Goal: Transaction & Acquisition: Purchase product/service

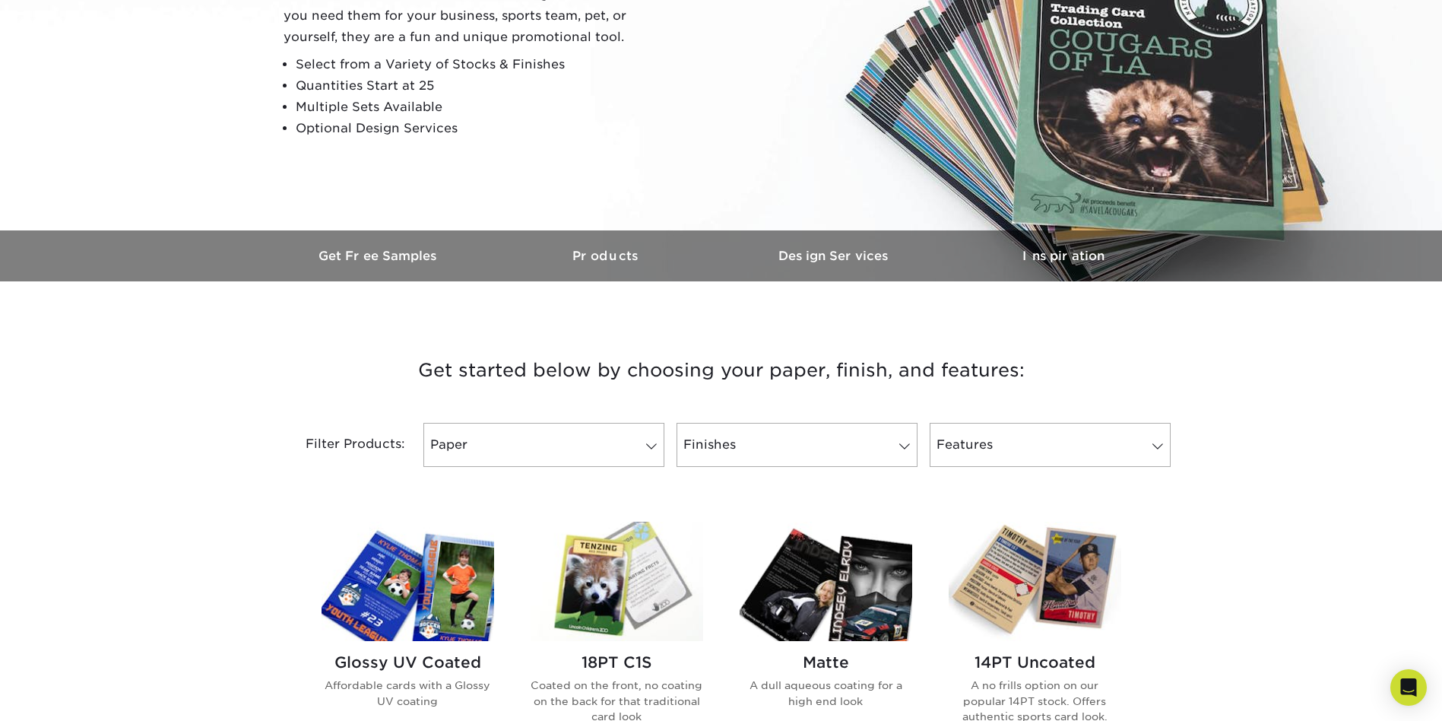
scroll to position [304, 0]
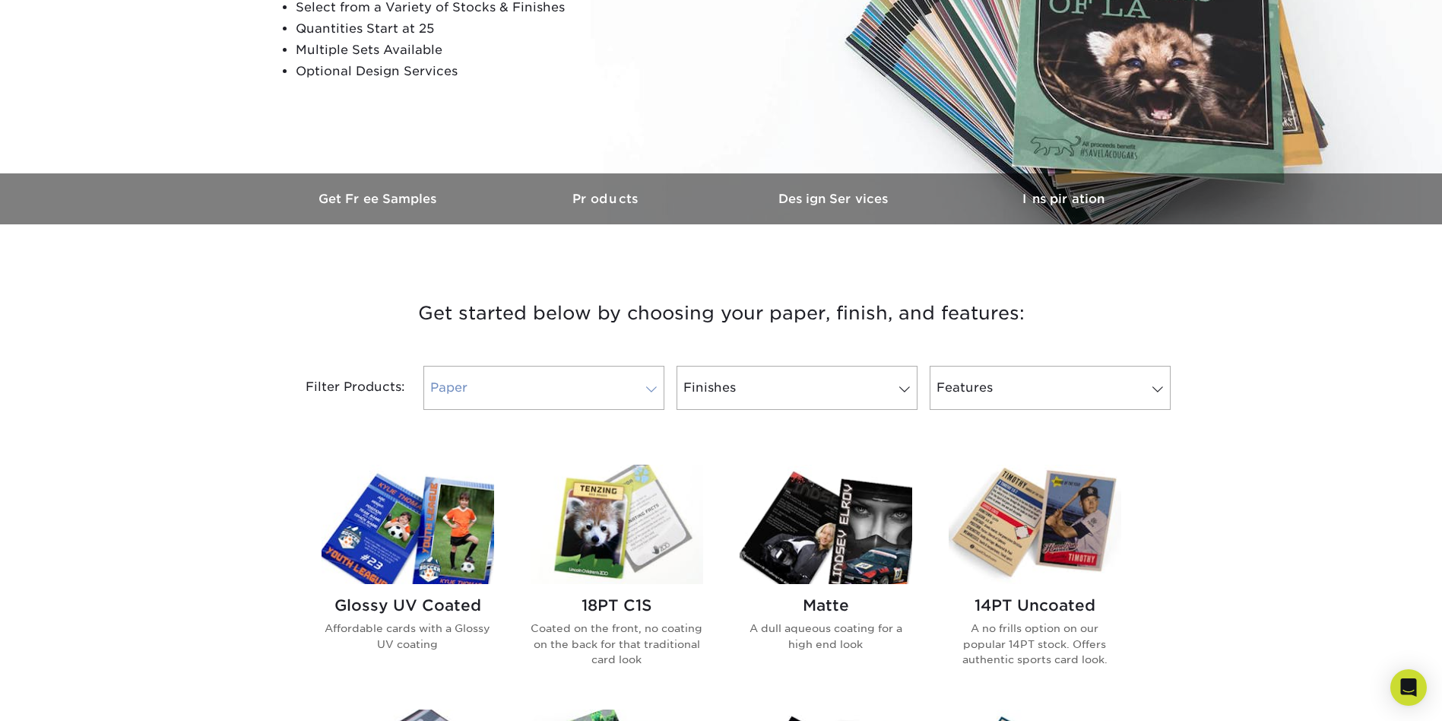
click at [649, 391] on span at bounding box center [651, 389] width 21 height 12
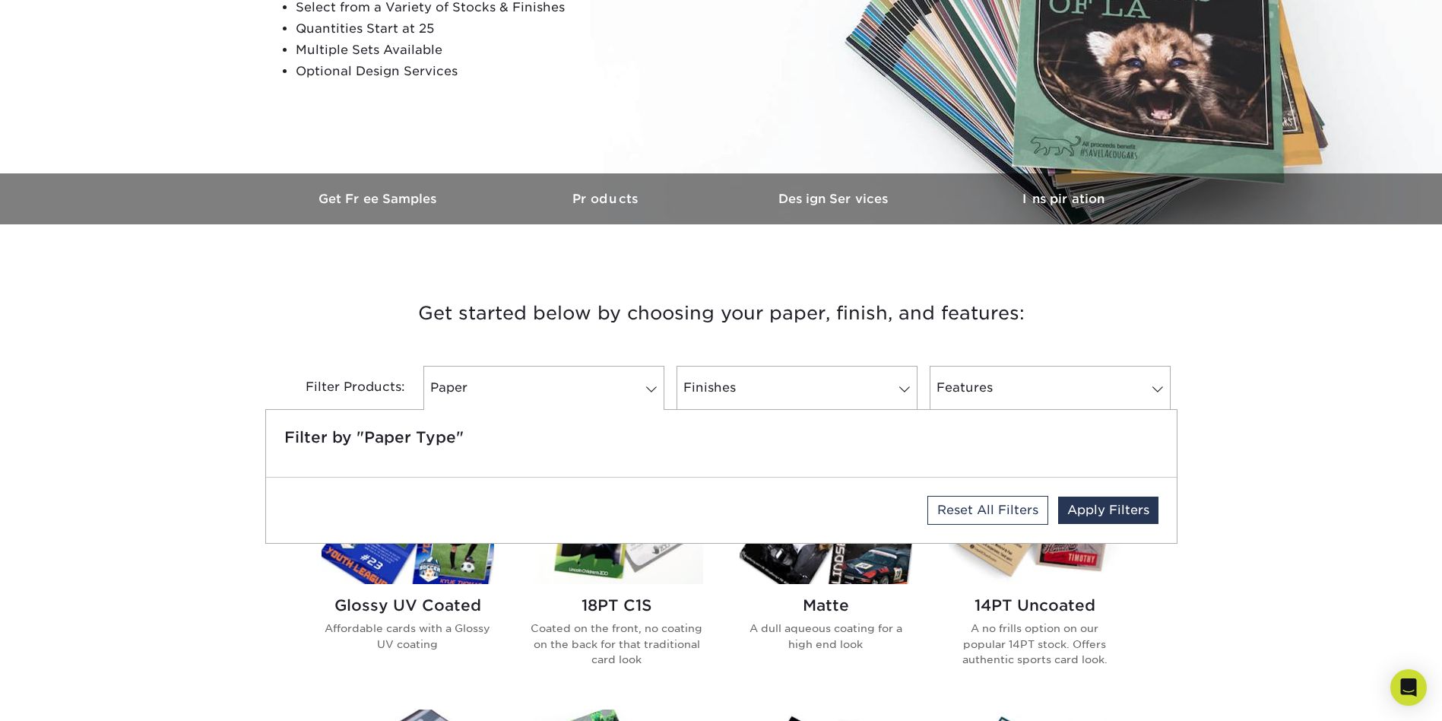
click at [740, 331] on h3 "Get started below by choosing your paper, finish, and features:" at bounding box center [721, 313] width 889 height 68
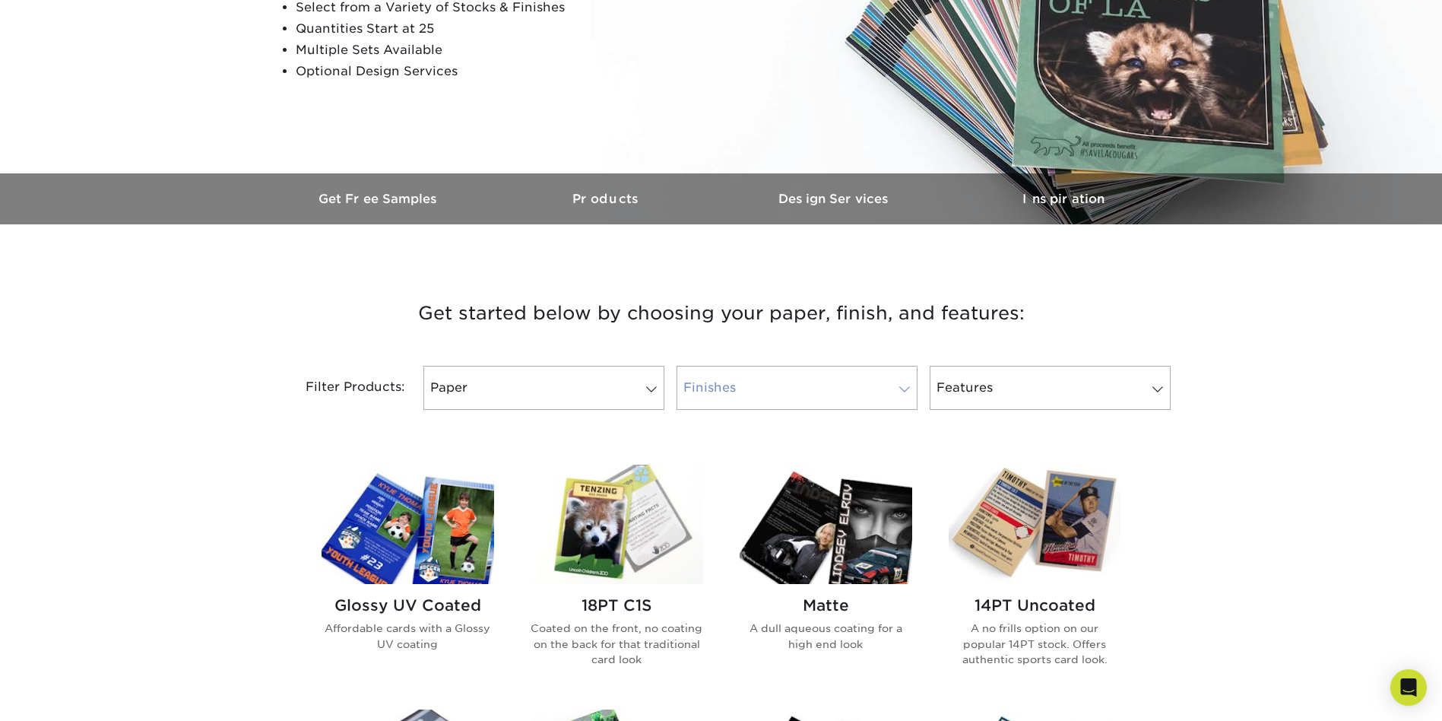
click at [899, 391] on span at bounding box center [904, 389] width 21 height 12
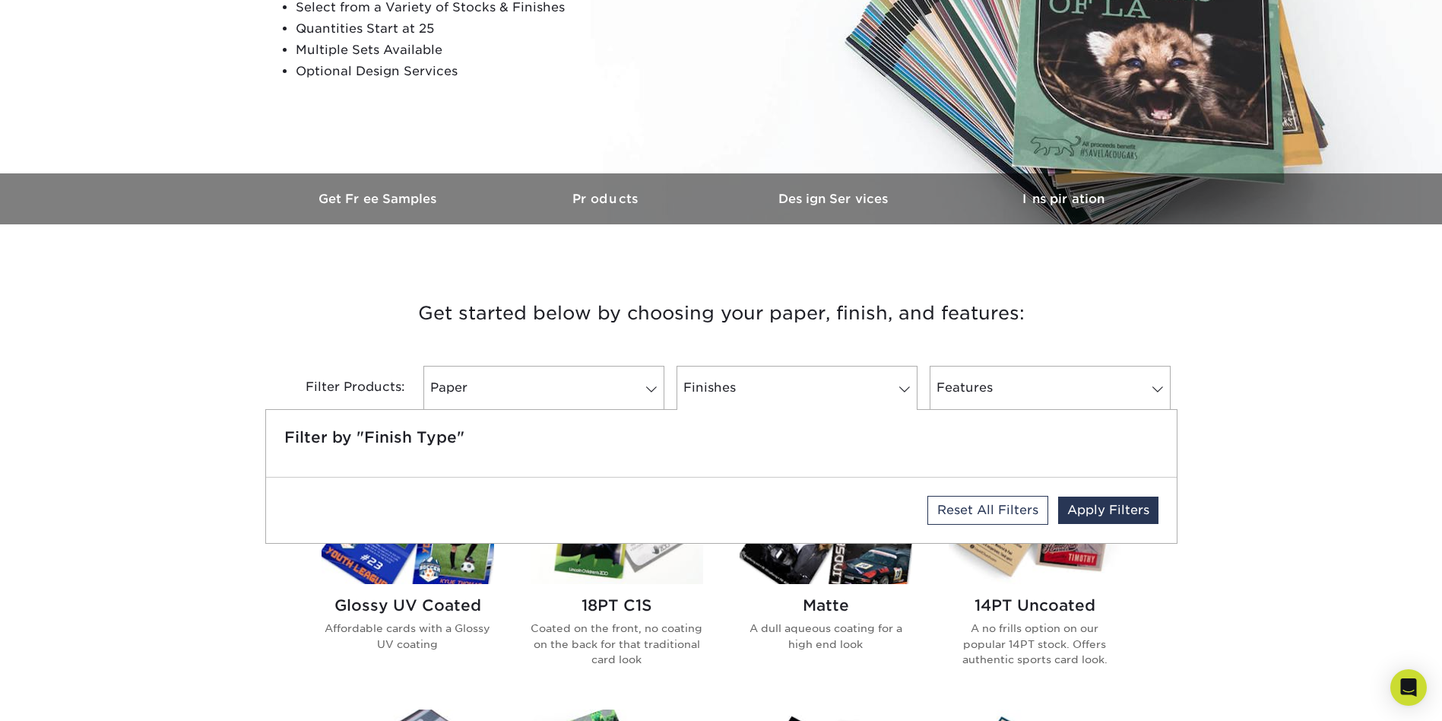
click at [822, 360] on div "Filter Products: Paper Filter by "Paper Type" Reset All Filters Apply Filters F…" at bounding box center [721, 396] width 912 height 99
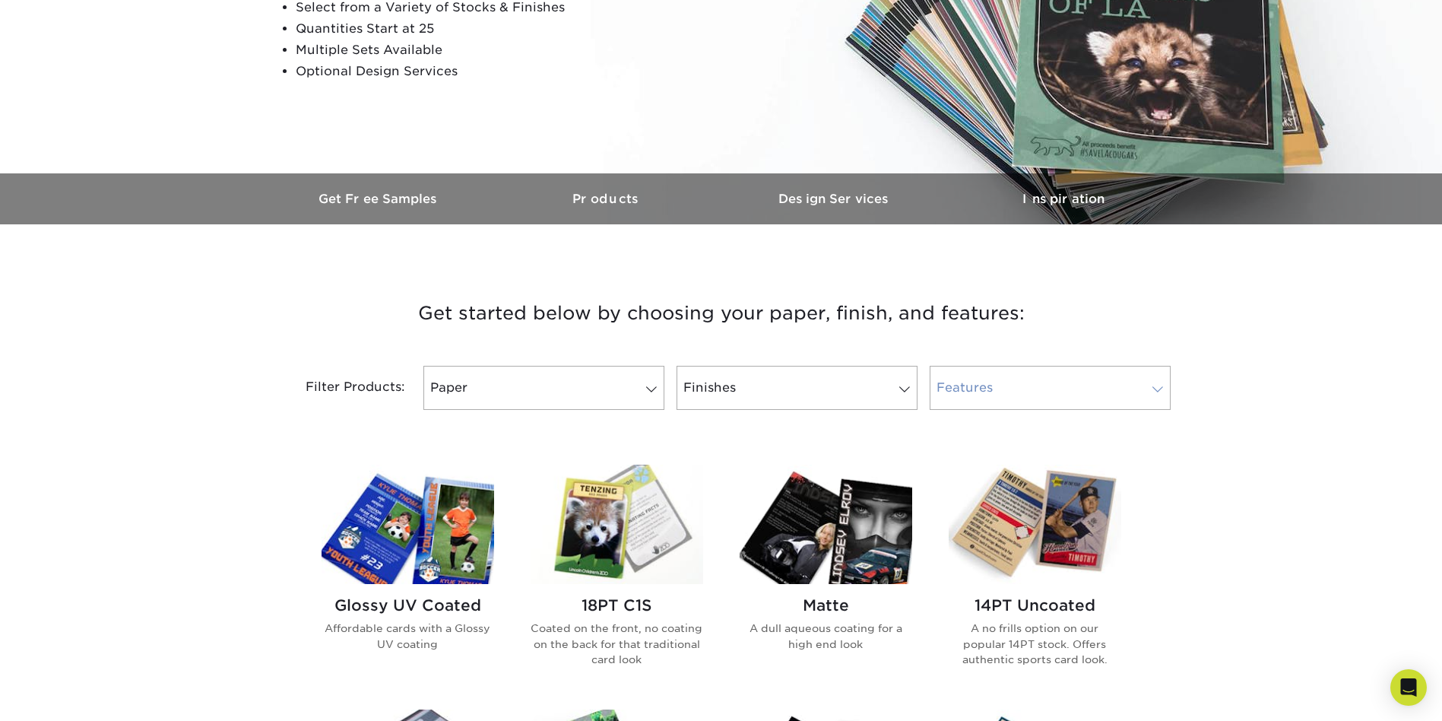
click at [1106, 372] on link "Features" at bounding box center [1050, 388] width 241 height 44
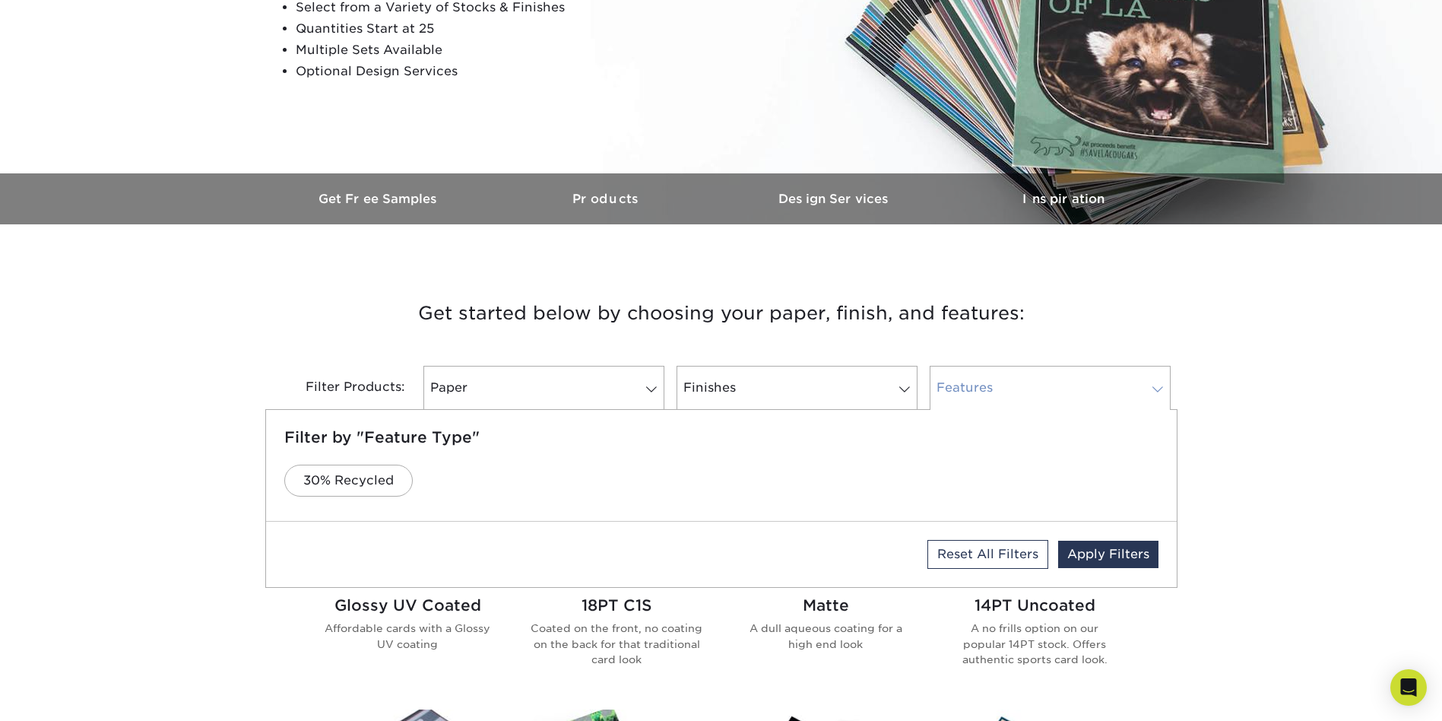
scroll to position [0, 0]
click at [728, 383] on link "Finishes" at bounding box center [797, 388] width 241 height 44
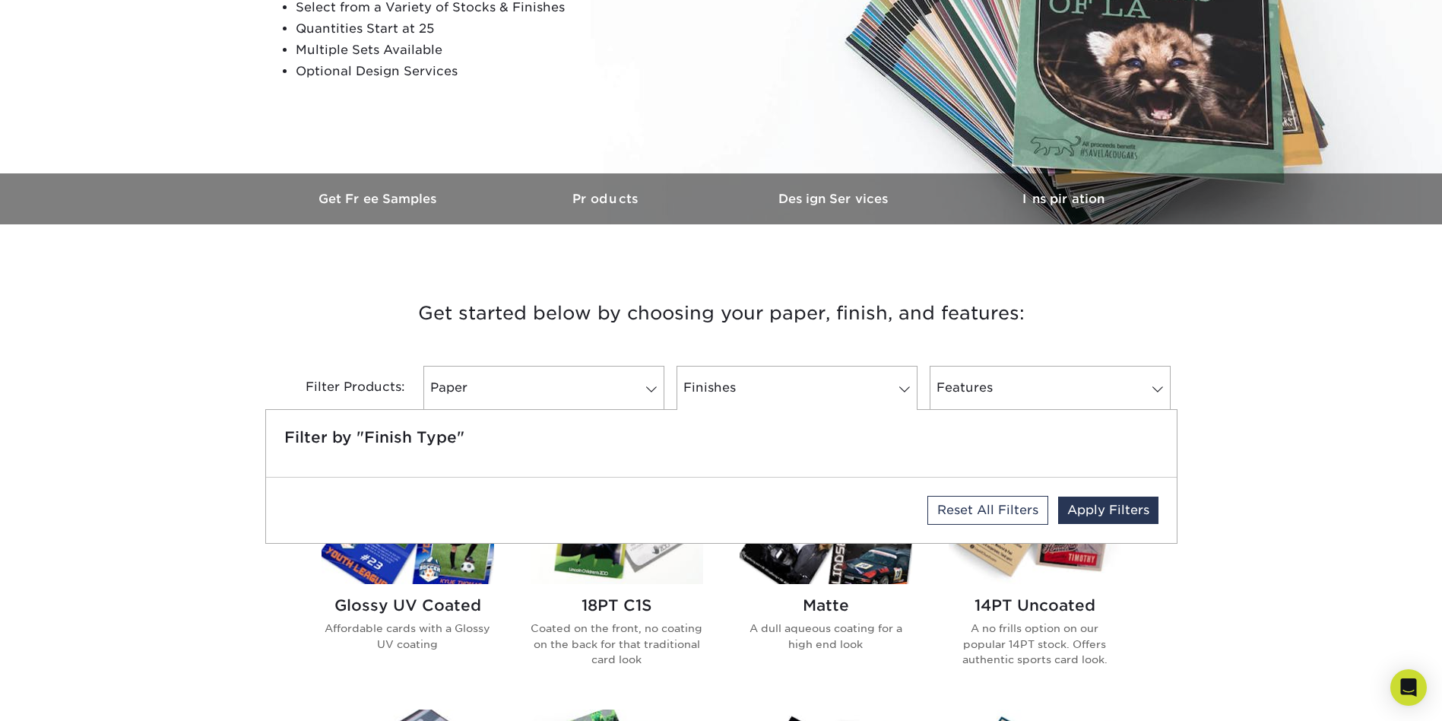
click at [701, 323] on h3 "Get started below by choosing your paper, finish, and features:" at bounding box center [721, 313] width 889 height 68
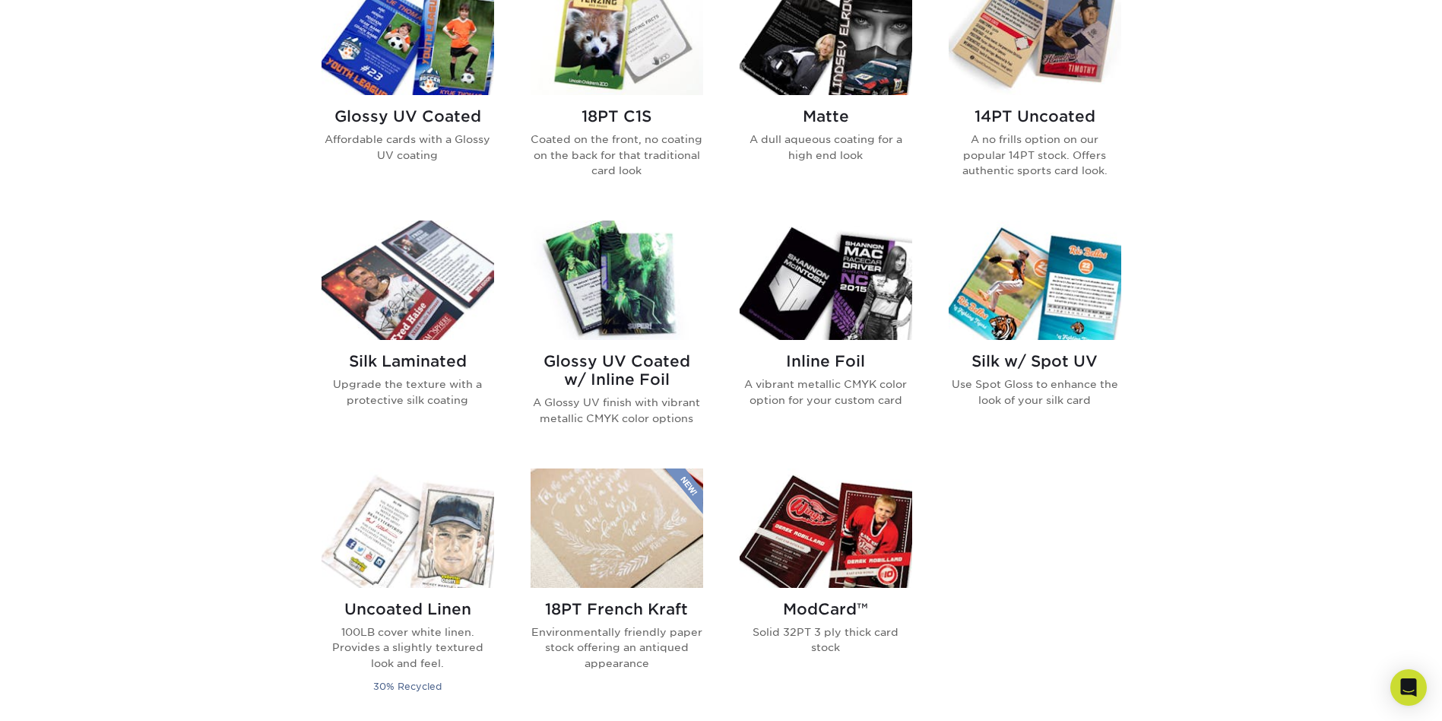
scroll to position [684, 0]
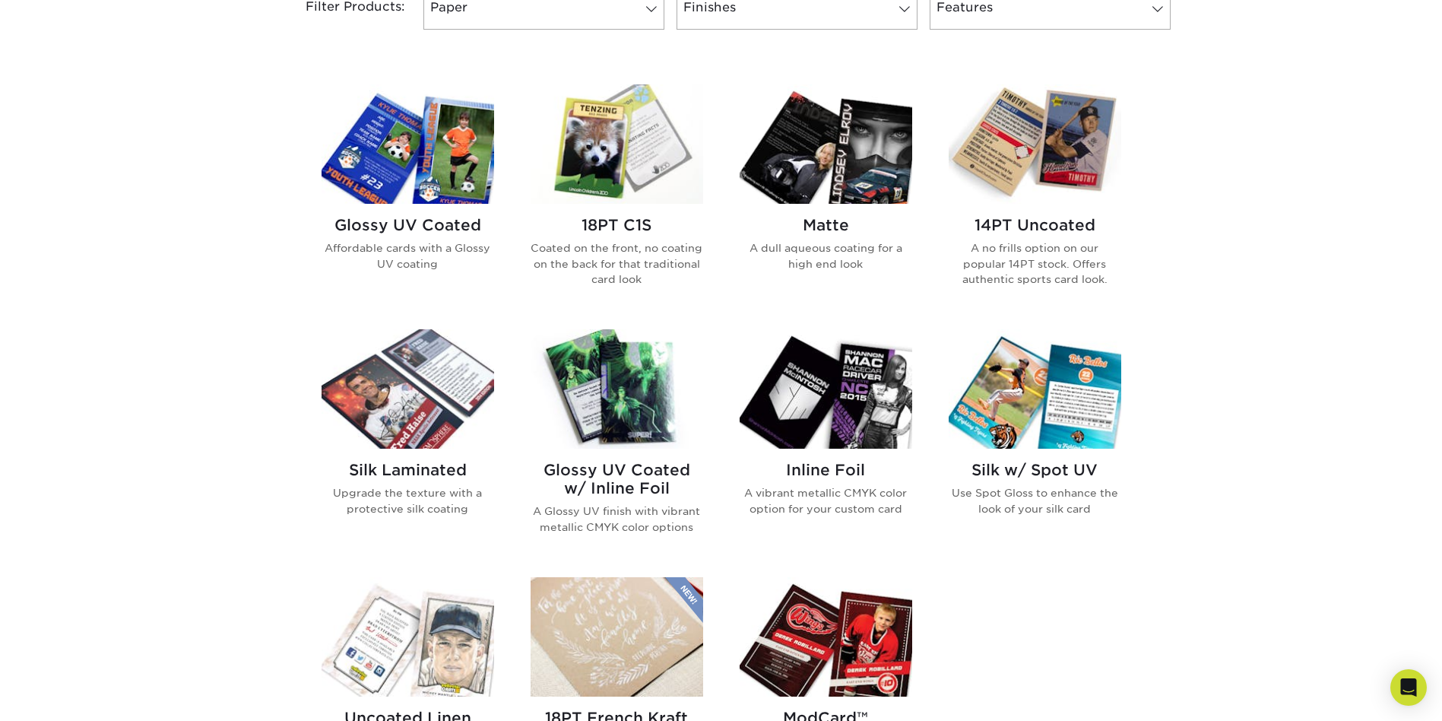
click at [629, 475] on h2 "Glossy UV Coated w/ Inline Foil" at bounding box center [617, 479] width 173 height 36
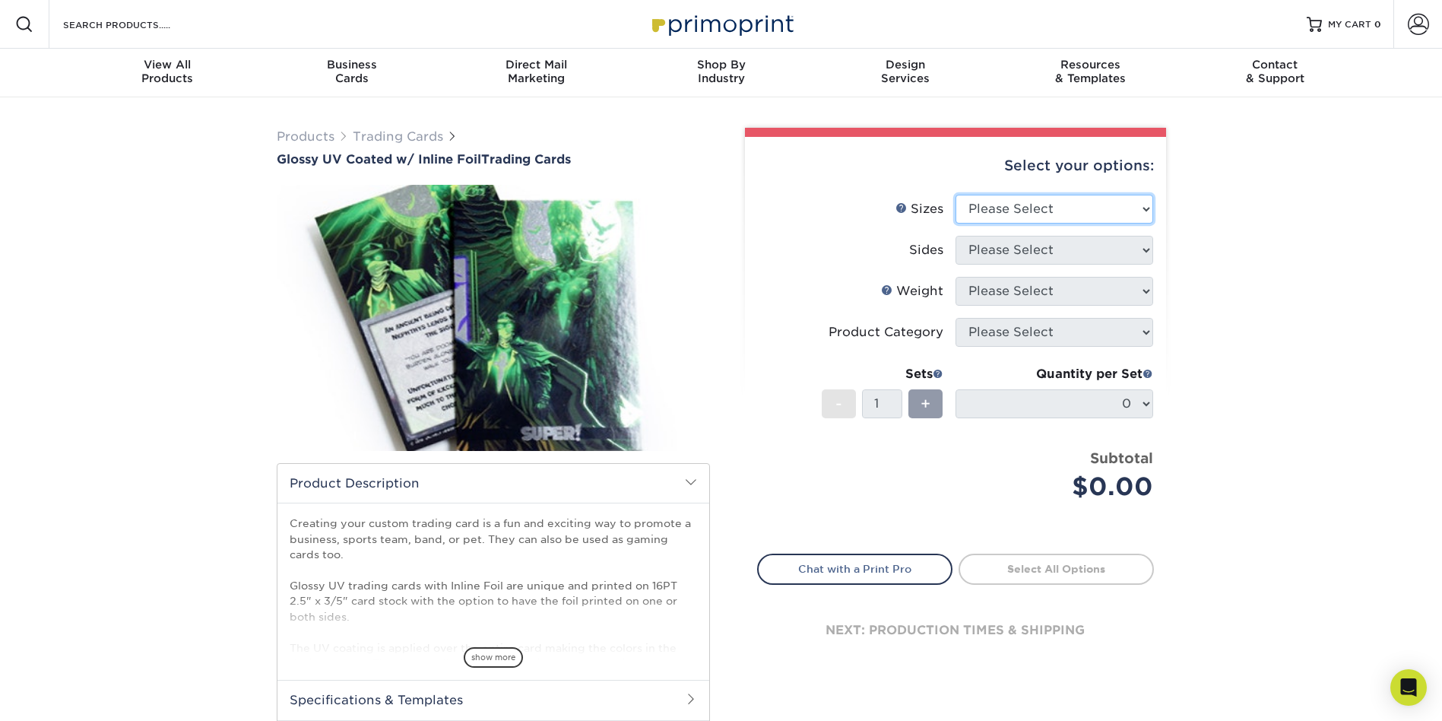
select select "2.50x3.50"
select select "e9e9dfb3-fba1-4d60-972c-fd9ca5904d33"
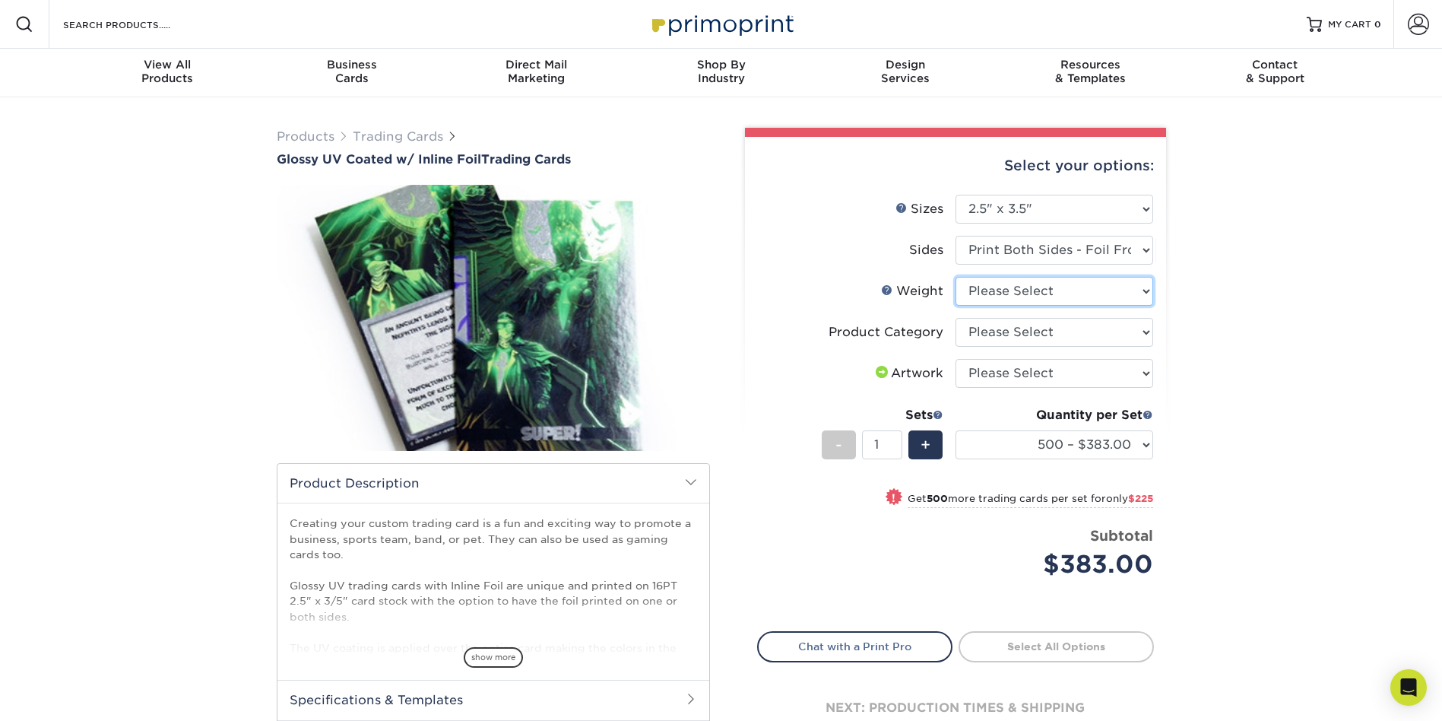
select select "16PT"
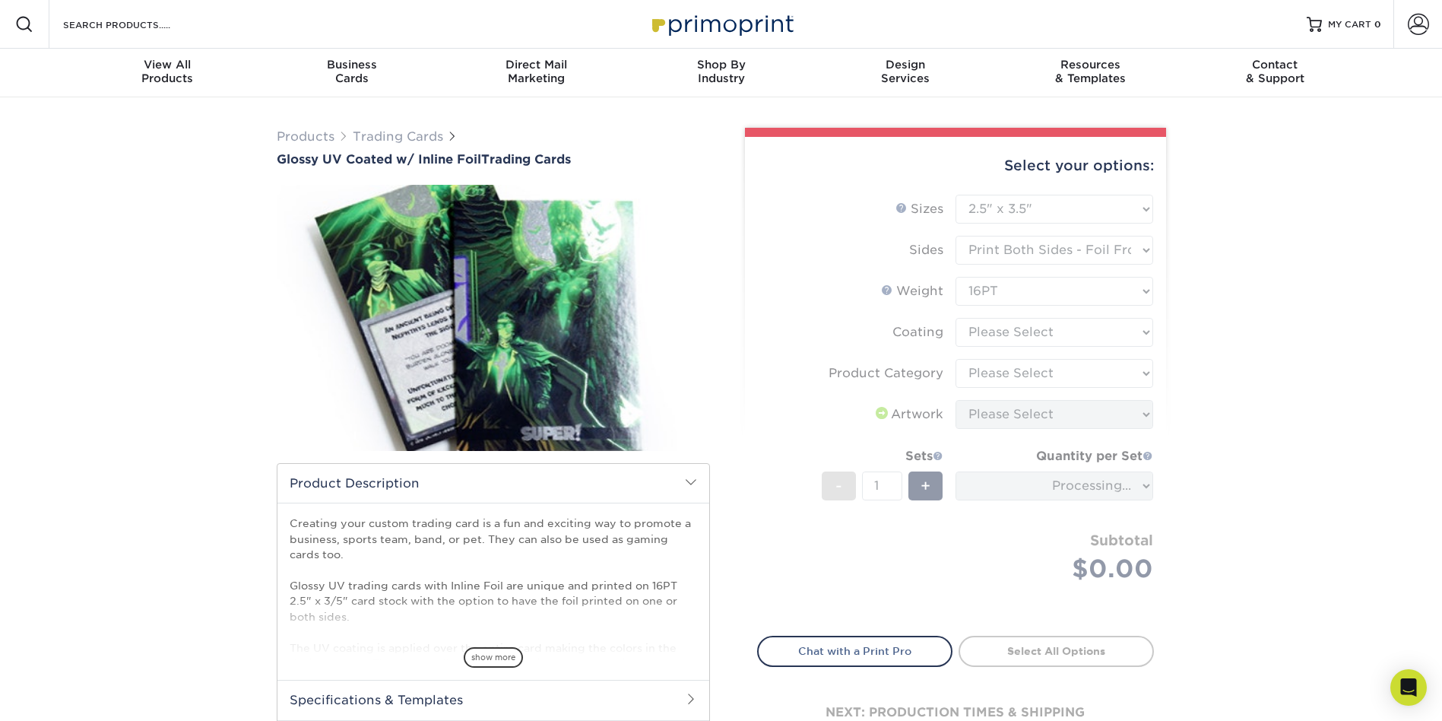
click at [1042, 328] on form "Sizes Help Sizes Please Select 2.5" x 3.5" Sides Please Select 16PT - 1" at bounding box center [955, 406] width 397 height 423
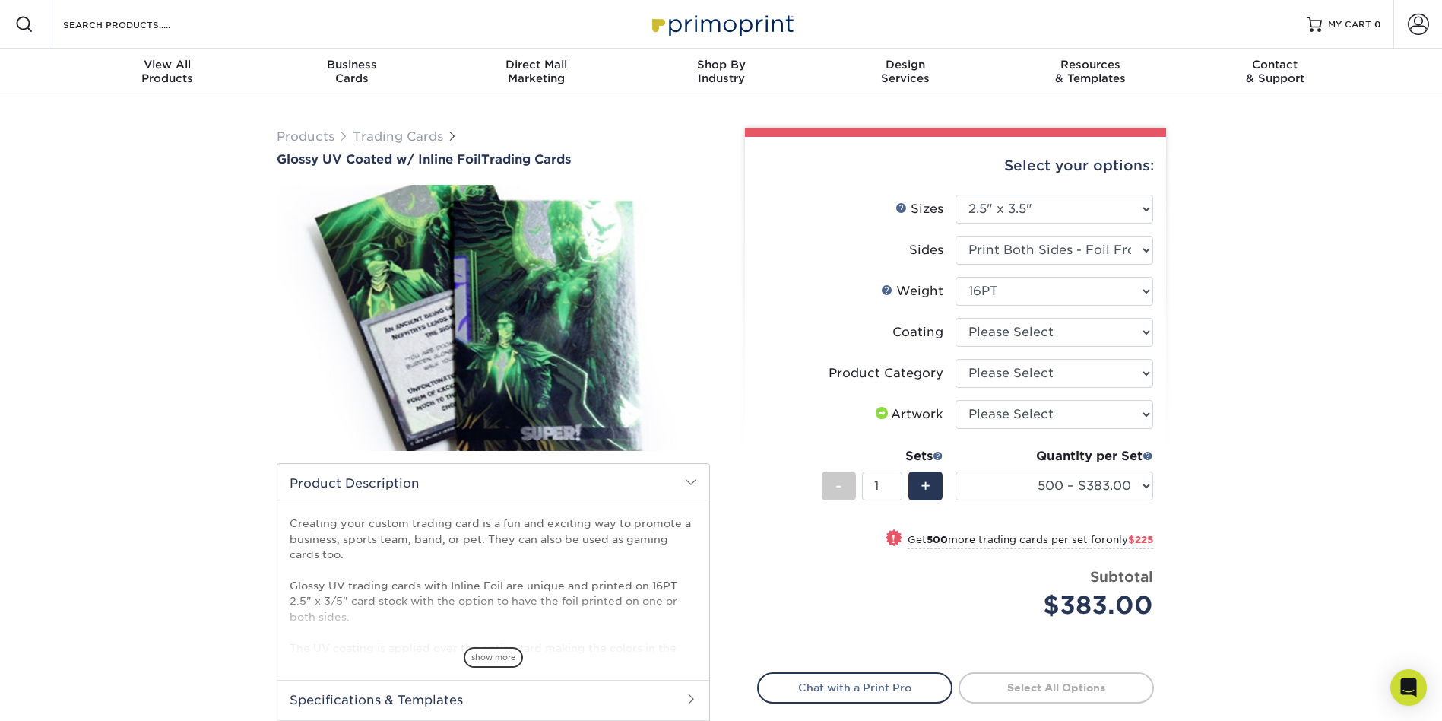
drag, startPoint x: 1243, startPoint y: 475, endPoint x: 1275, endPoint y: 466, distance: 33.2
click at [1275, 466] on div "Products Trading Cards Glossy UV Coated w/ Inline Foil Trading Cards /" at bounding box center [721, 478] width 1442 height 763
